Goal: Task Accomplishment & Management: Manage account settings

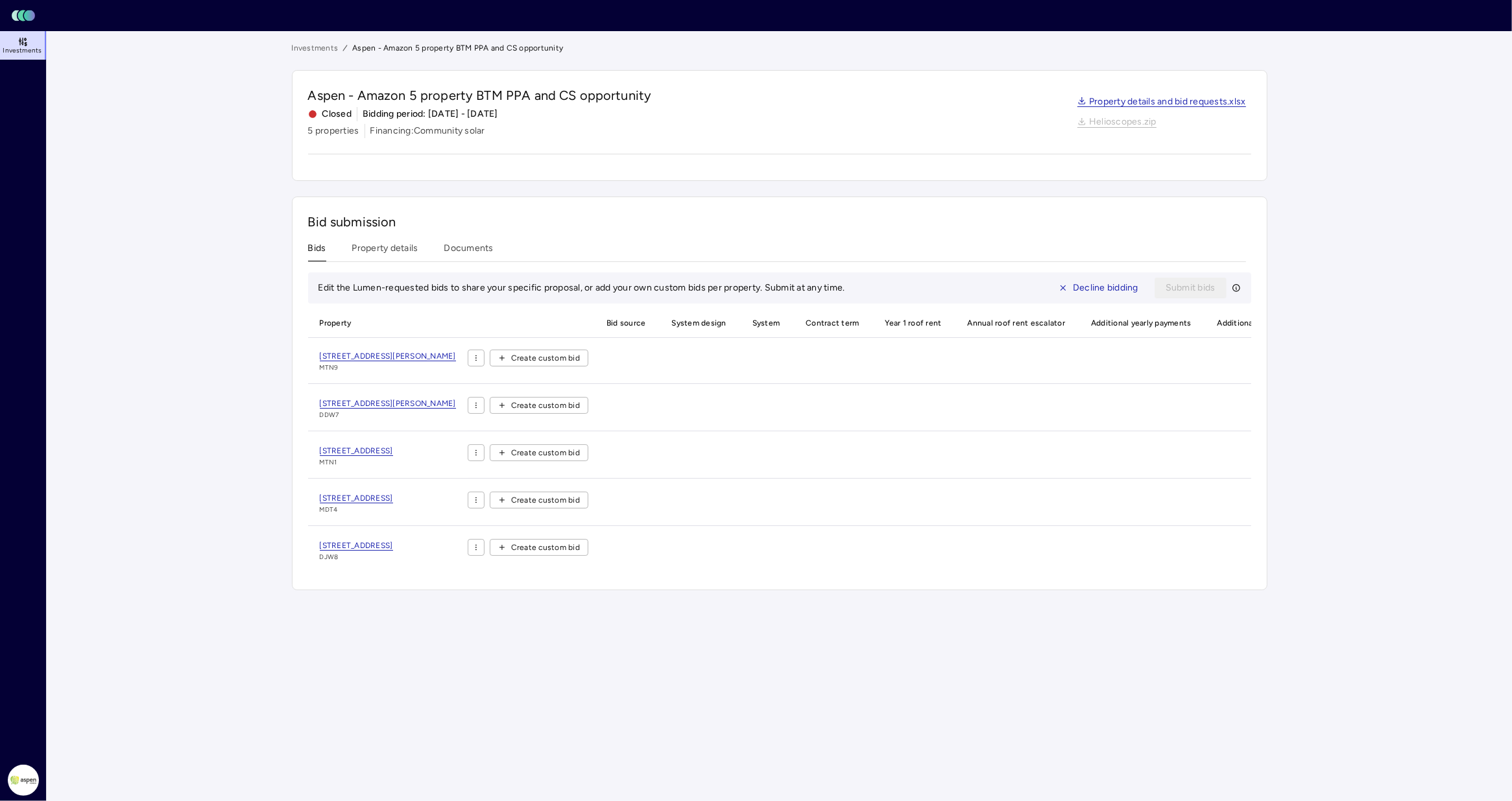
click at [34, 41] on link "Investments" at bounding box center [23, 45] width 48 height 28
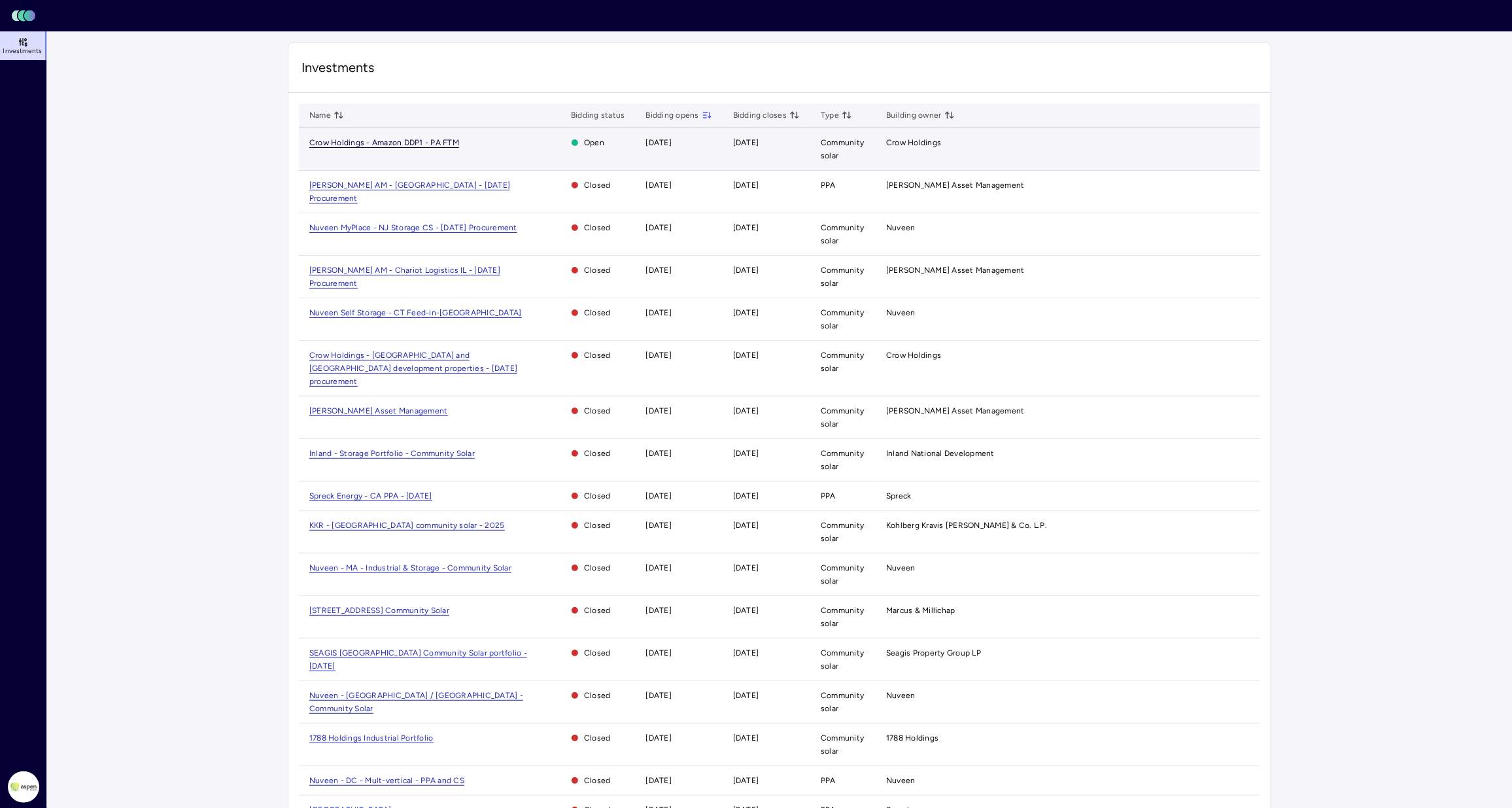
click at [450, 141] on span "Crow Holdings - Amazon DDP1 - PA FTM" at bounding box center [383, 143] width 150 height 10
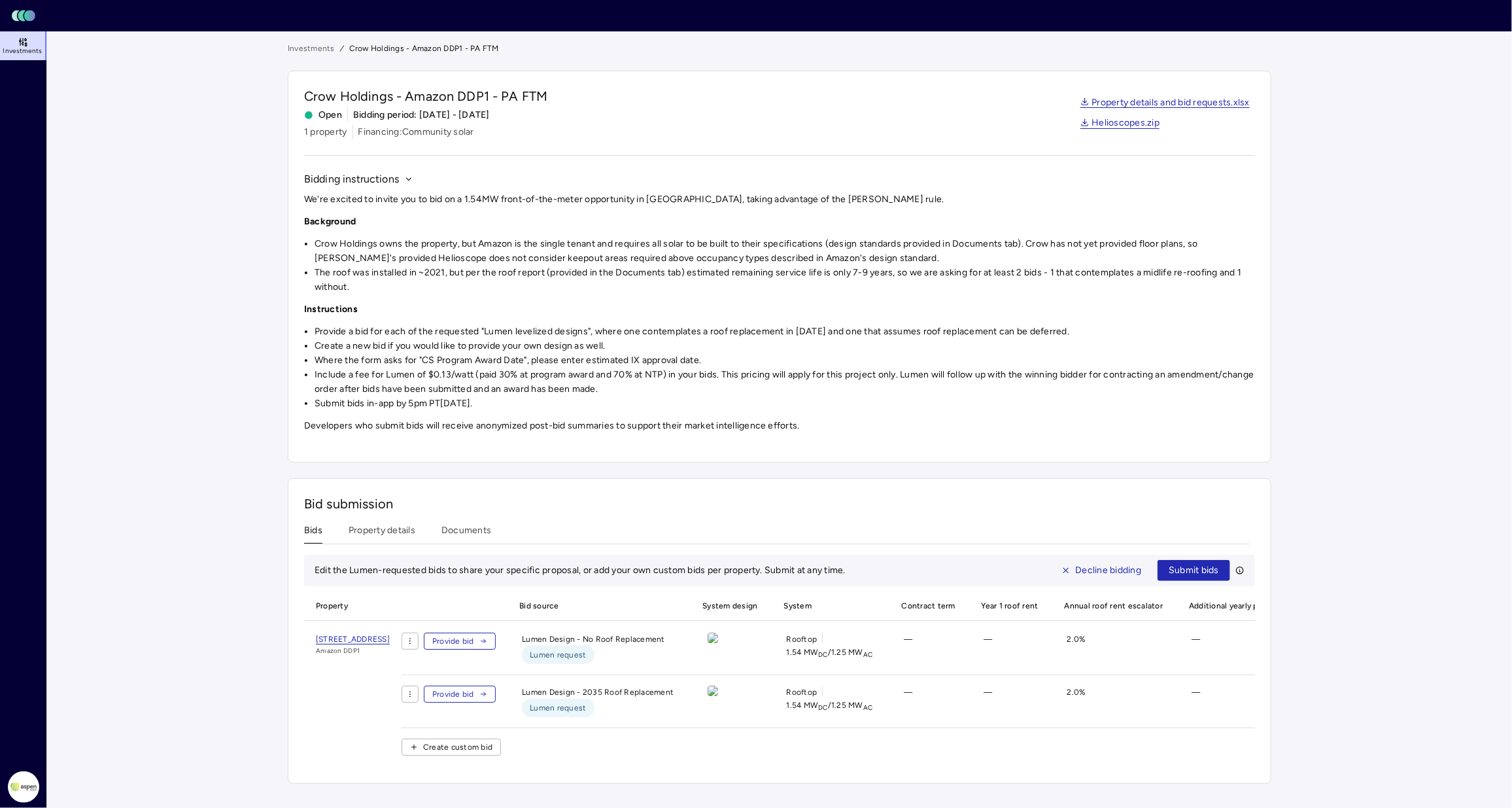
scroll to position [3, 0]
click at [1093, 566] on span "Decline bidding" at bounding box center [1108, 570] width 66 height 14
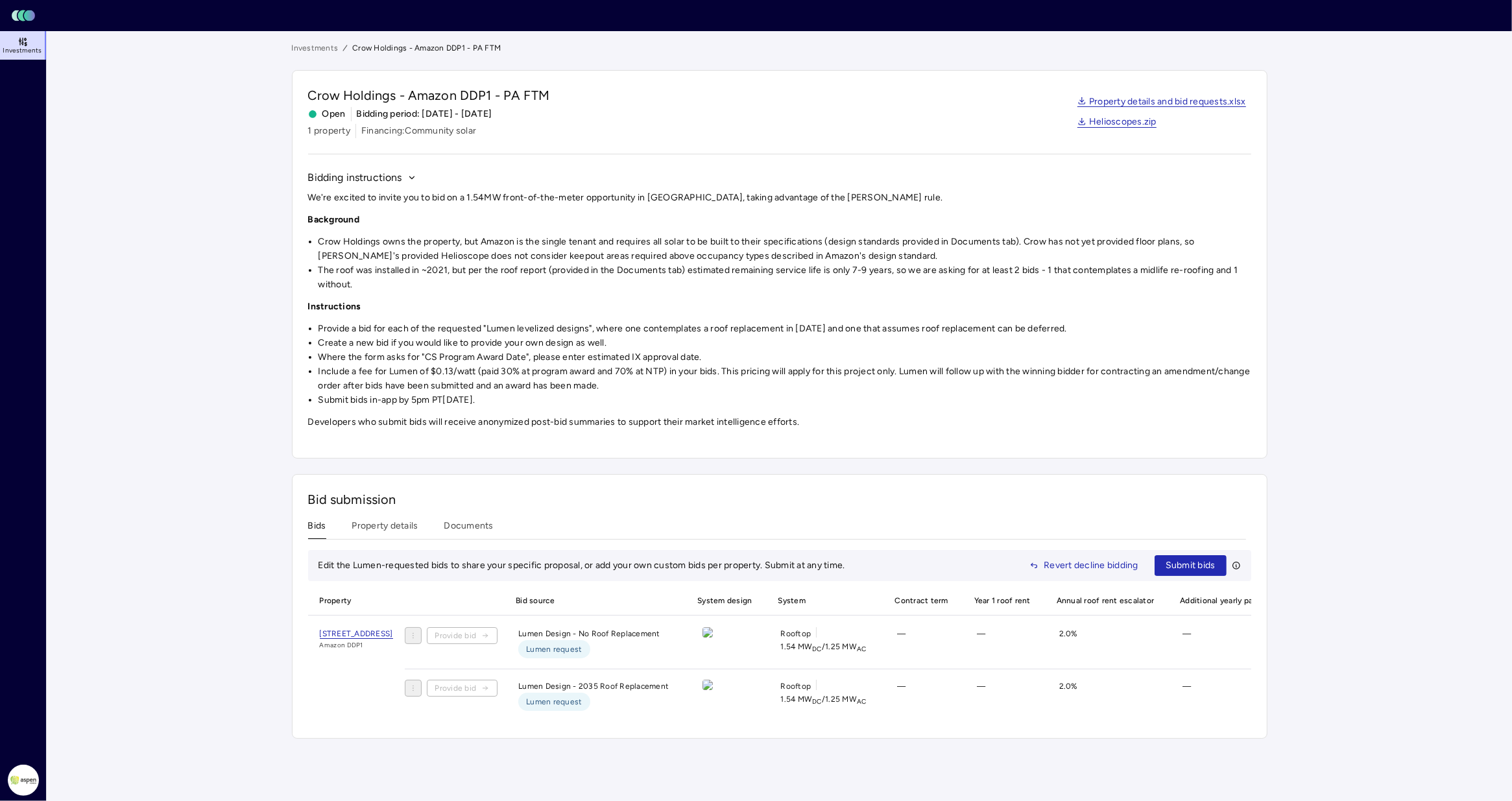
click at [329, 43] on link "Investments" at bounding box center [315, 48] width 47 height 13
